Goal: Communication & Community: Participate in discussion

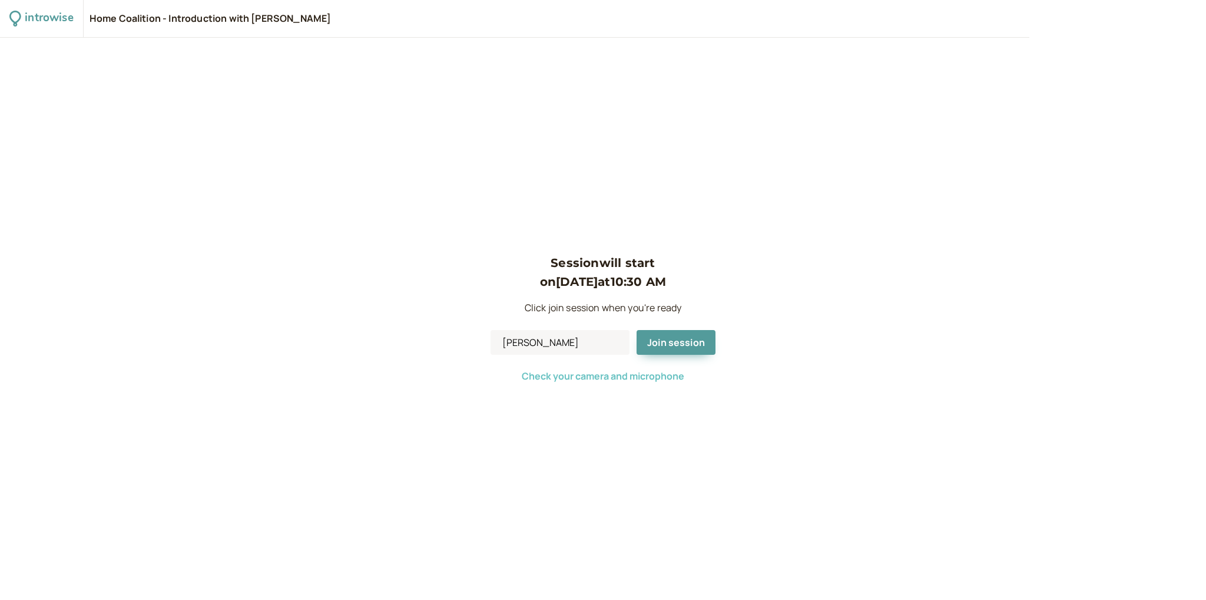
click at [564, 378] on span "Check your camera and microphone" at bounding box center [603, 375] width 163 height 13
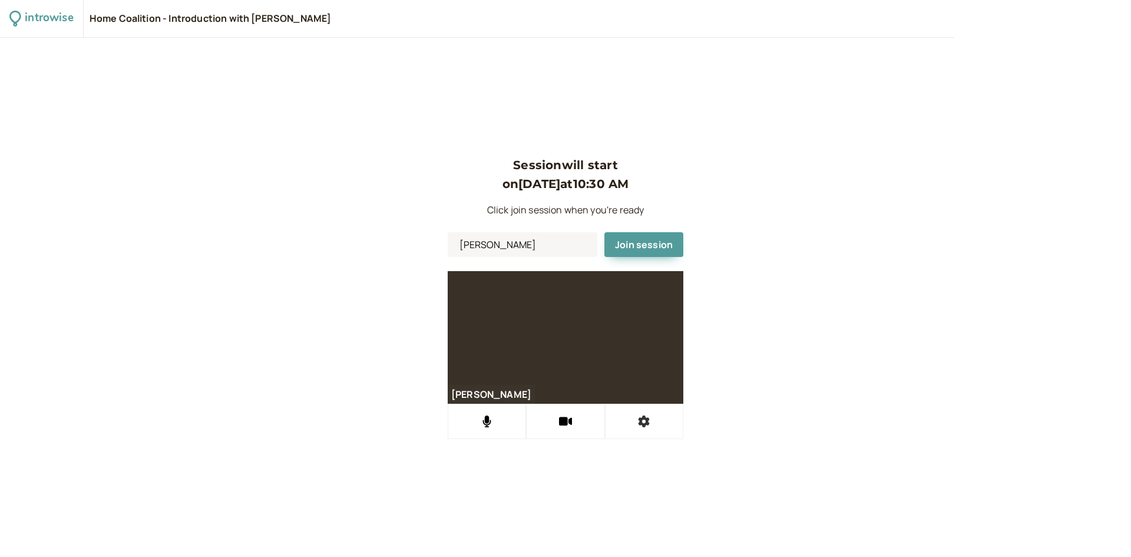
click at [654, 425] on button at bounding box center [644, 420] width 78 height 35
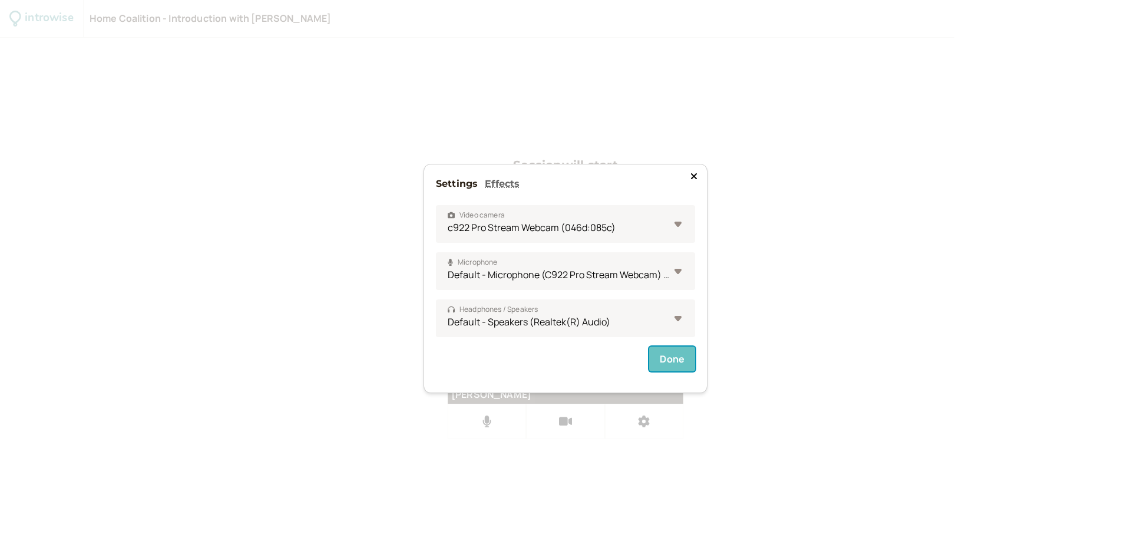
click at [666, 359] on button "Done" at bounding box center [672, 358] width 46 height 25
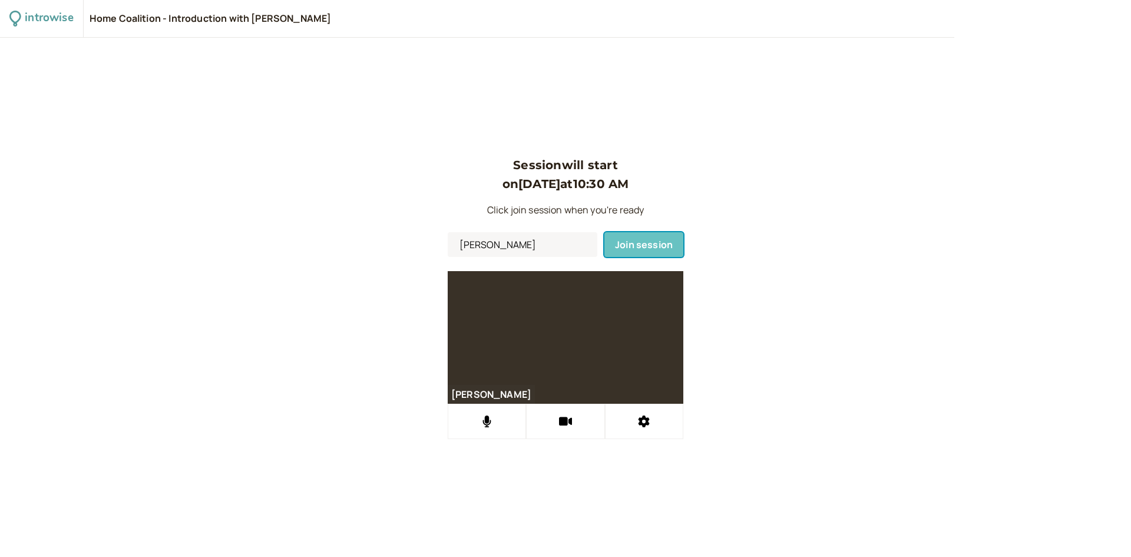
click at [633, 248] on span "Join session" at bounding box center [644, 244] width 58 height 13
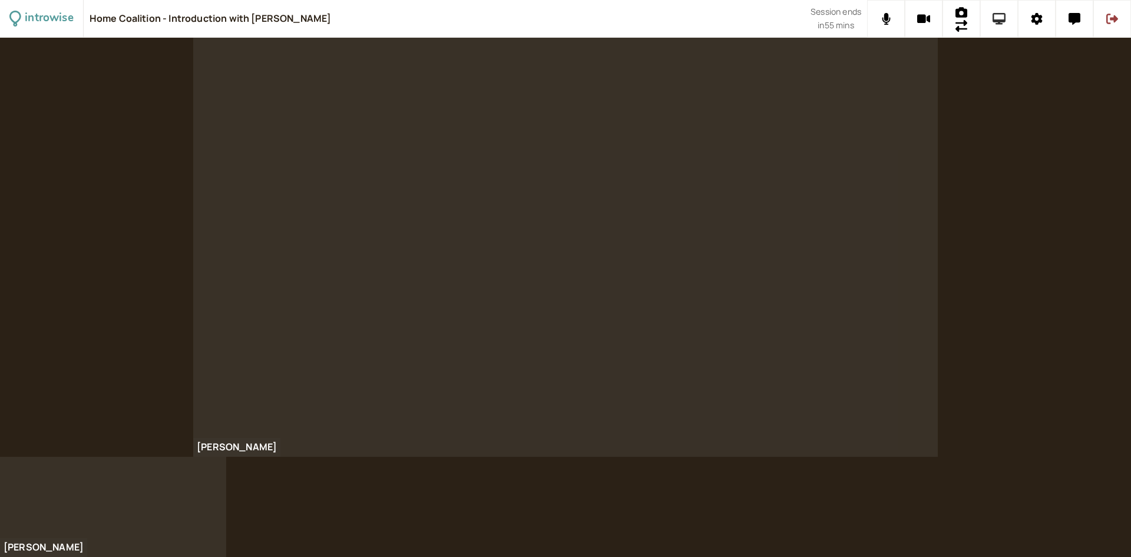
click at [1005, 22] on icon at bounding box center [1000, 19] width 14 height 12
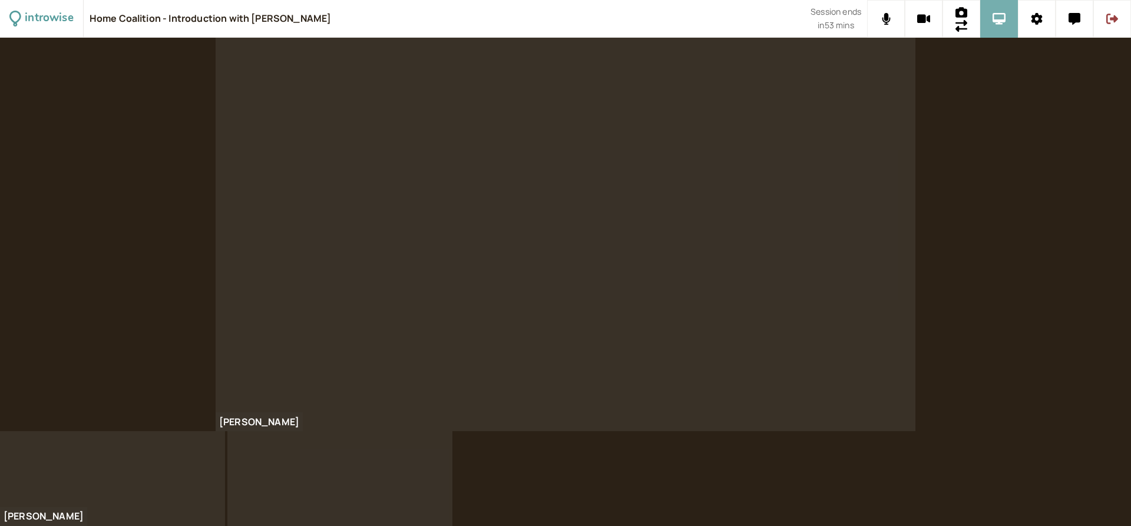
drag, startPoint x: 994, startPoint y: 17, endPoint x: 994, endPoint y: 48, distance: 30.6
click at [994, 17] on icon at bounding box center [1000, 19] width 14 height 12
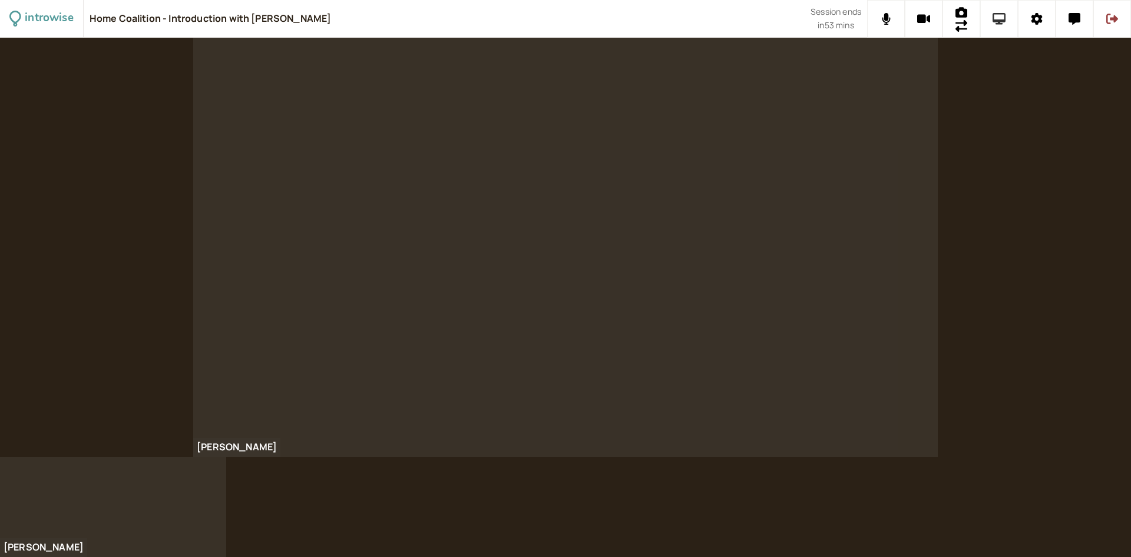
click at [991, 21] on button at bounding box center [999, 19] width 38 height 38
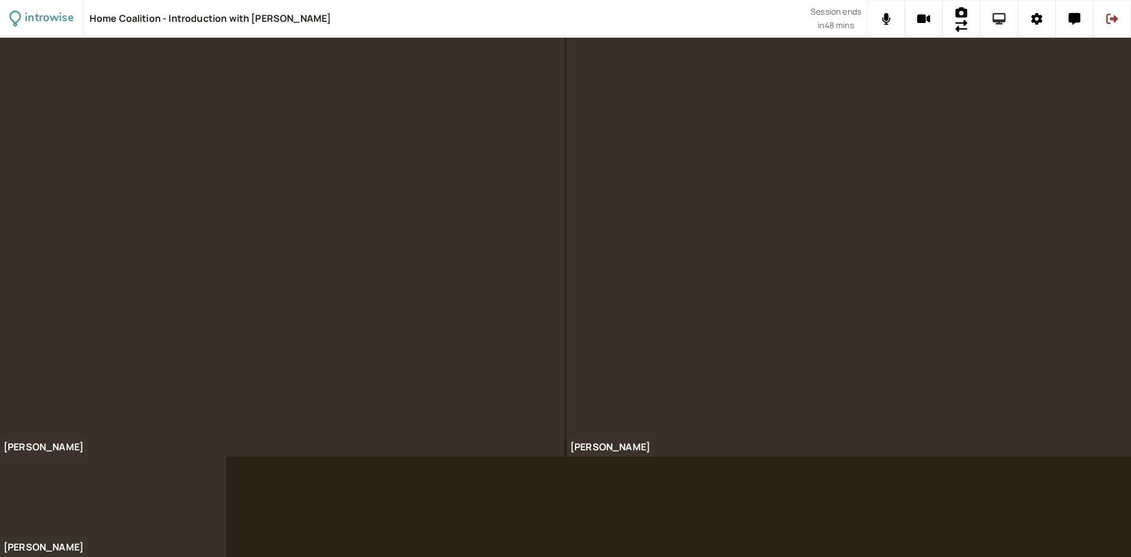
click at [1003, 21] on icon at bounding box center [1000, 19] width 14 height 12
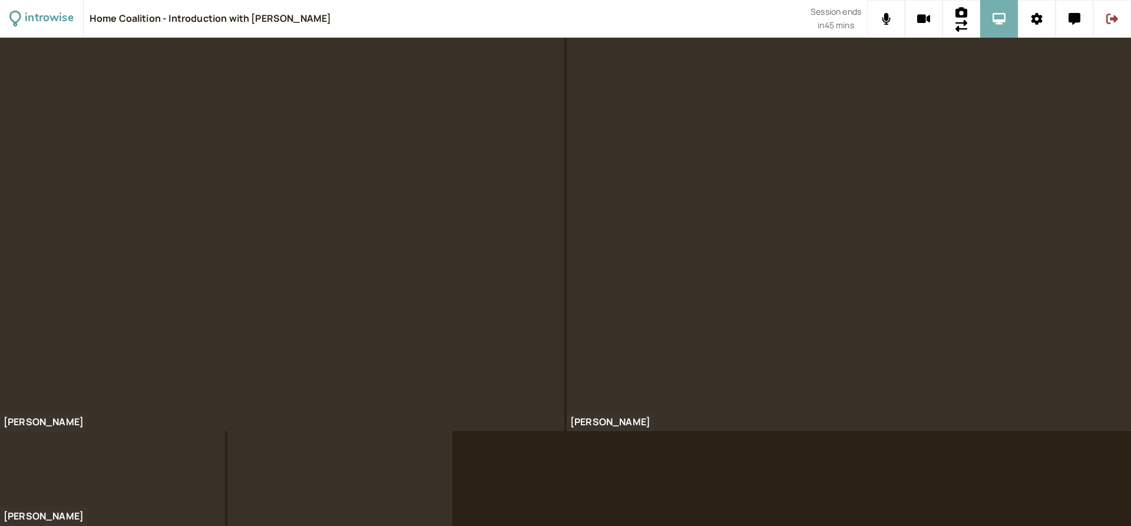
click at [998, 10] on button at bounding box center [999, 19] width 38 height 38
